Goal: Information Seeking & Learning: Learn about a topic

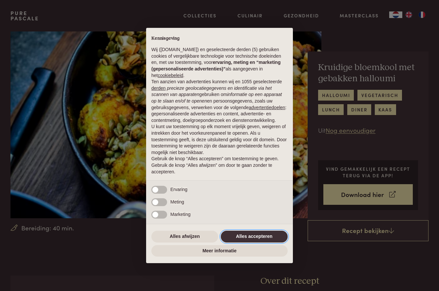
click at [240, 239] on button "Alles accepteren" at bounding box center [254, 237] width 67 height 12
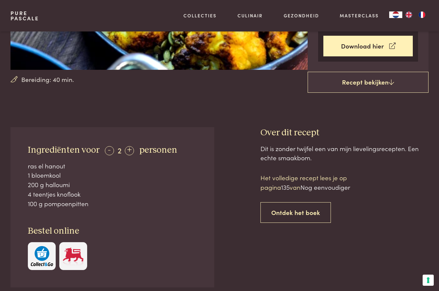
scroll to position [148, 0]
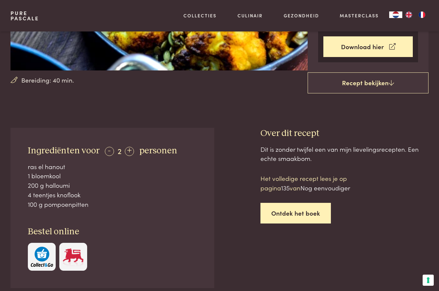
click at [290, 213] on link "Ontdek het boek" at bounding box center [296, 213] width 70 height 21
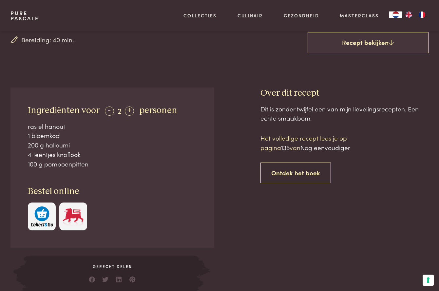
scroll to position [183, 0]
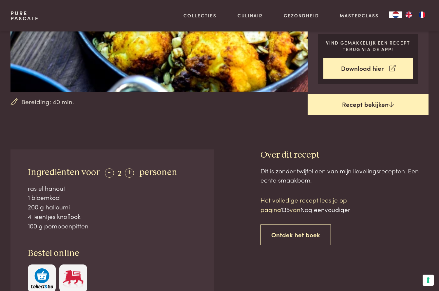
click at [360, 104] on link "Recept bekijken" at bounding box center [368, 104] width 121 height 21
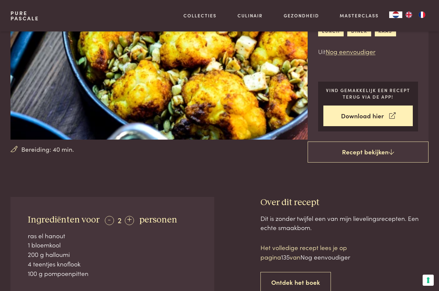
scroll to position [78, 0]
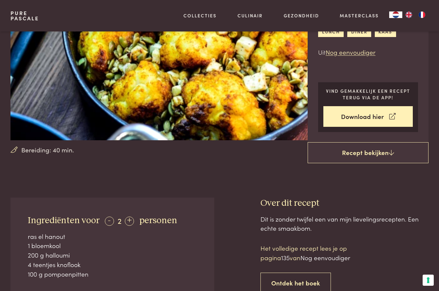
scroll to position [274, 0]
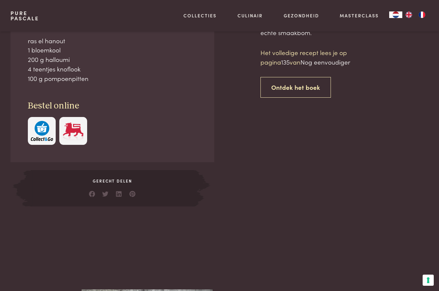
scroll to position [546, 0]
